Goal: Task Accomplishment & Management: Manage account settings

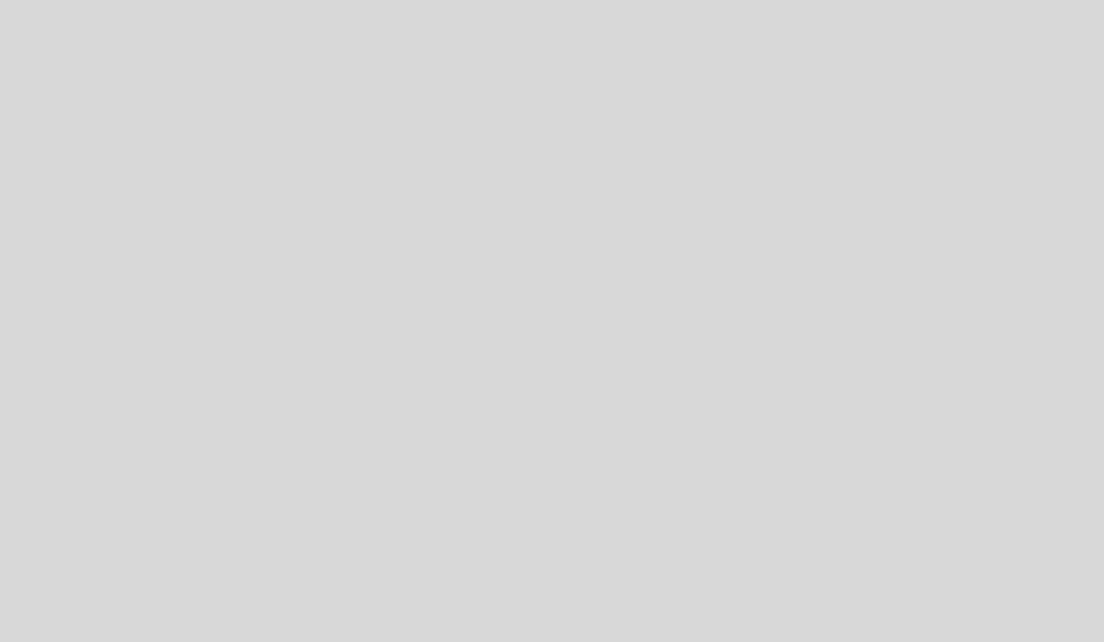
select select "es"
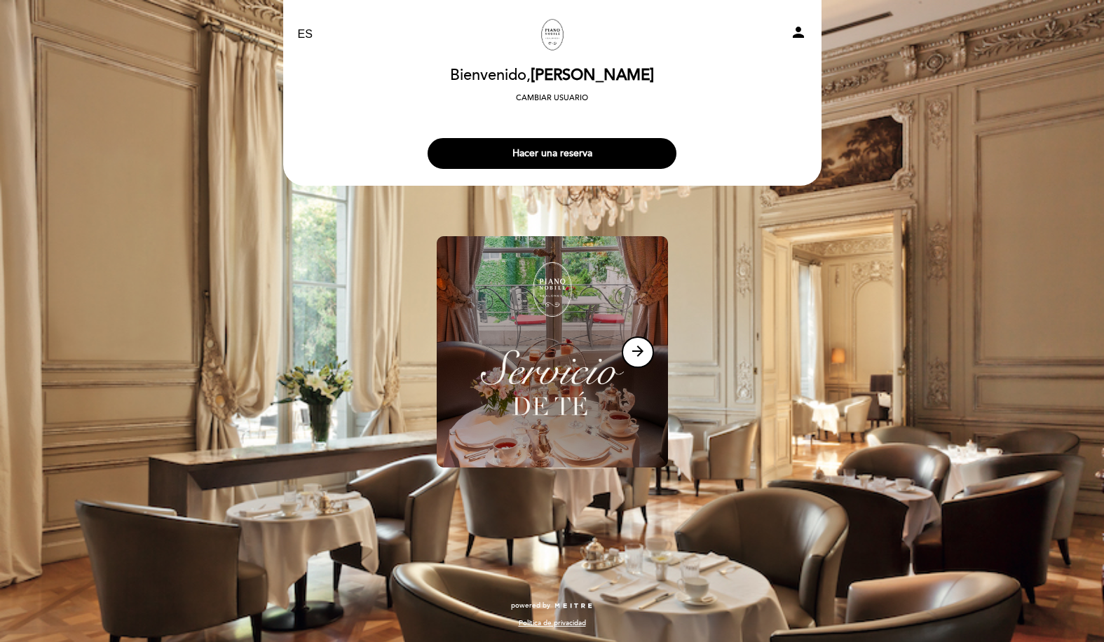
click at [798, 35] on icon "person" at bounding box center [798, 32] width 17 height 17
select select "es"
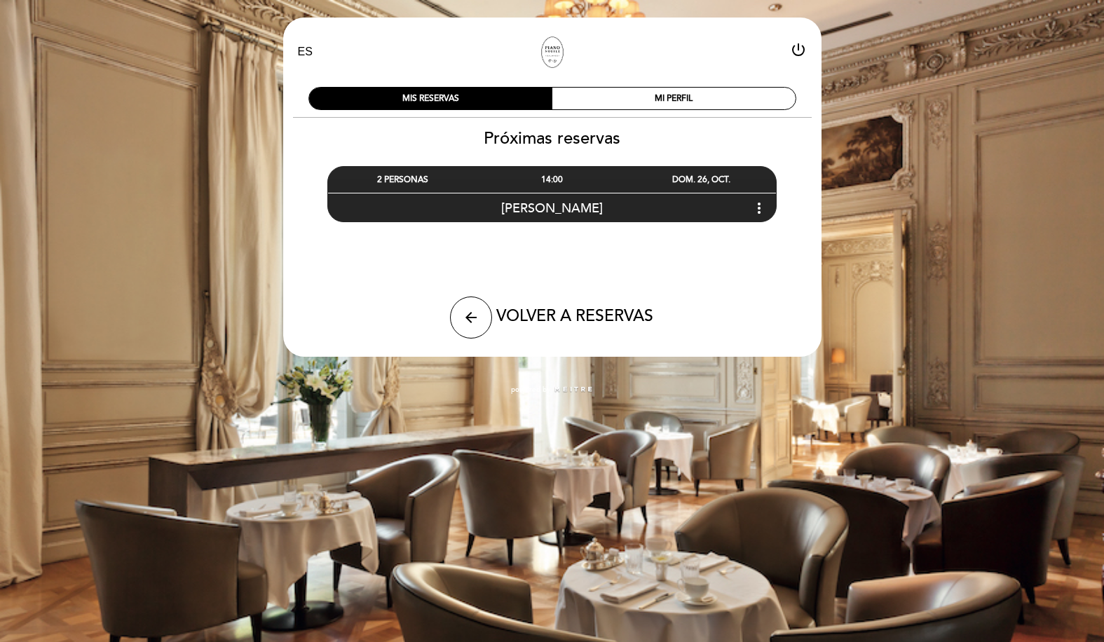
click at [800, 51] on icon "power_settings_new" at bounding box center [798, 49] width 17 height 17
select select "es"
